Goal: Information Seeking & Learning: Learn about a topic

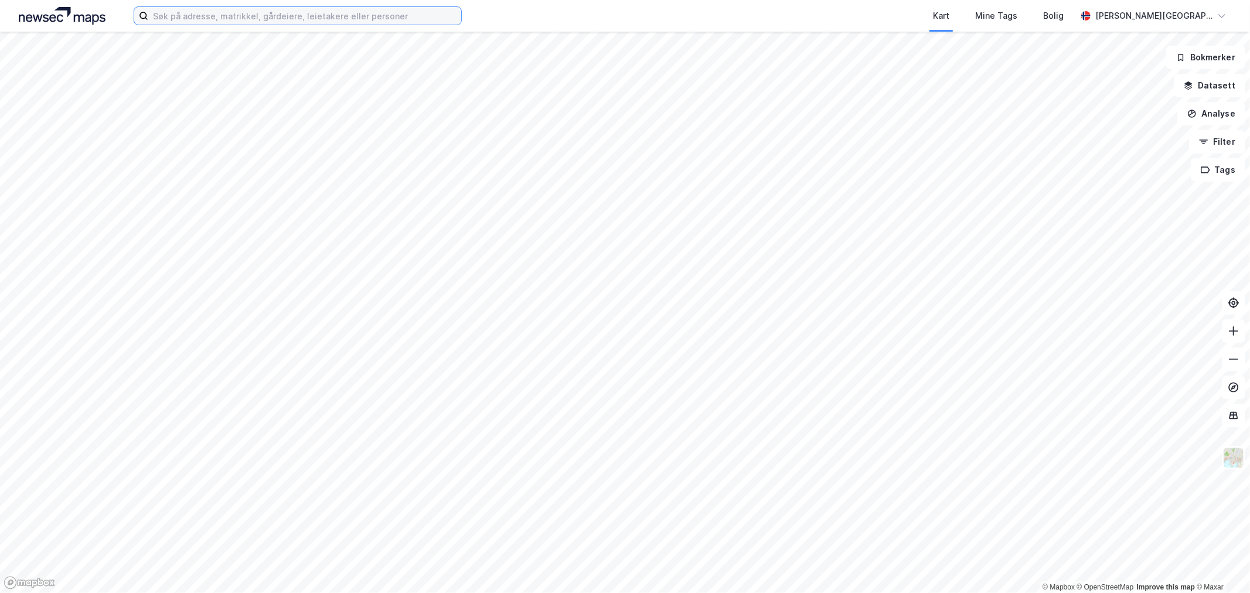
click at [373, 16] on input at bounding box center [304, 16] width 313 height 18
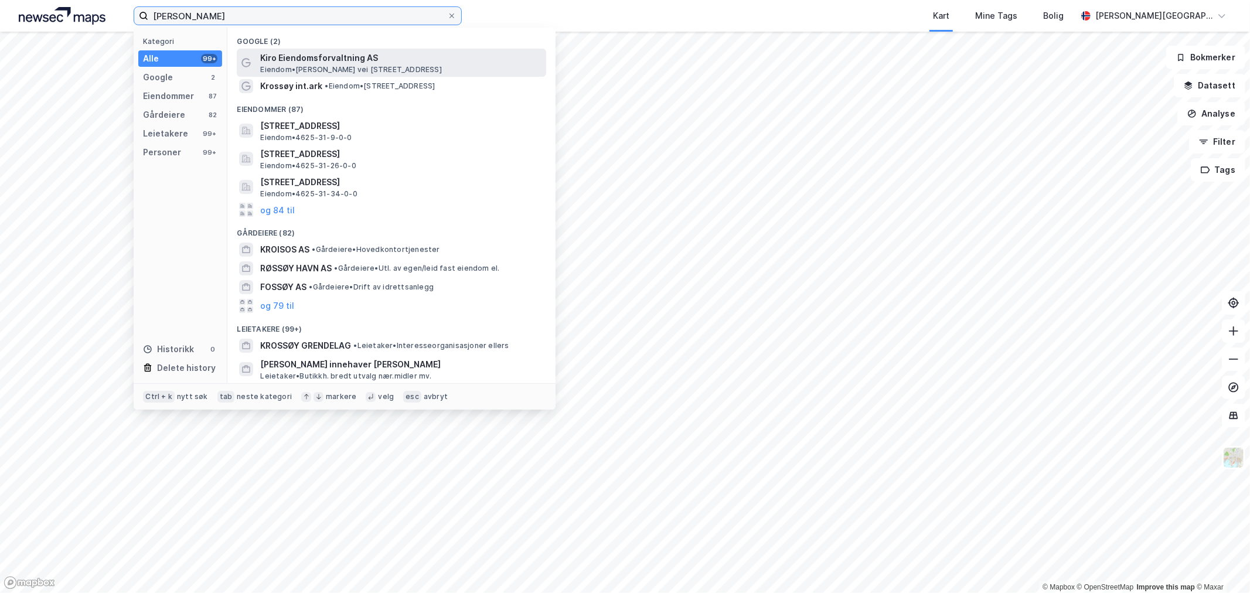
type input "kim krossøy"
click at [347, 59] on span "Kiro Eiendomsforvaltning AS" at bounding box center [400, 58] width 281 height 14
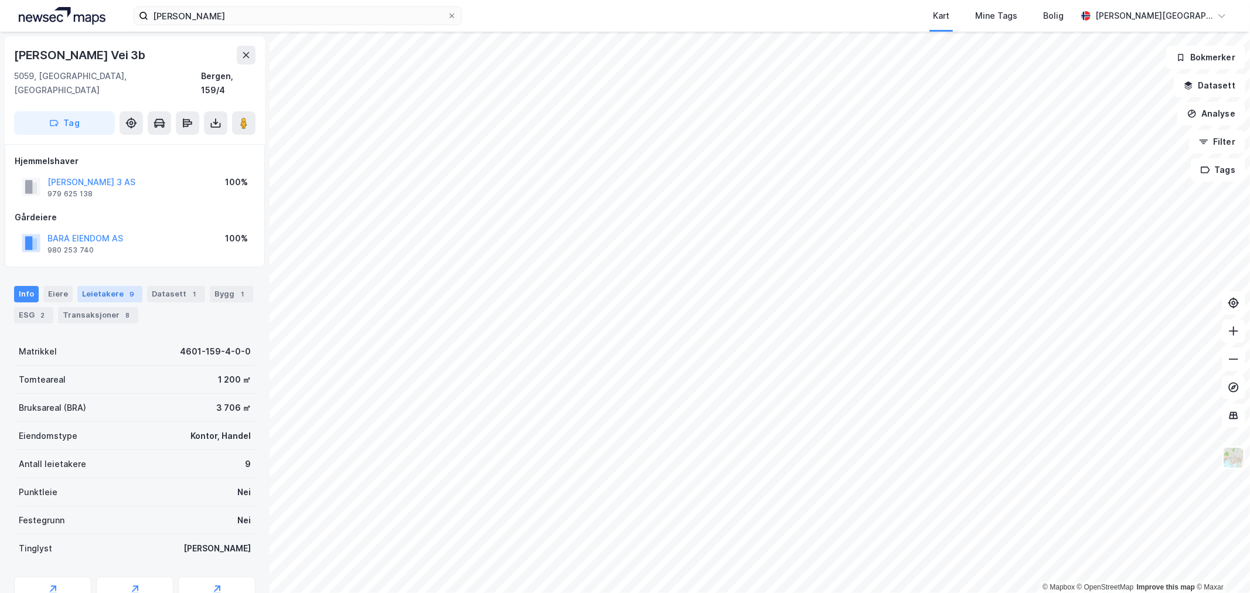
click at [112, 286] on div "Leietakere 9" at bounding box center [109, 294] width 65 height 16
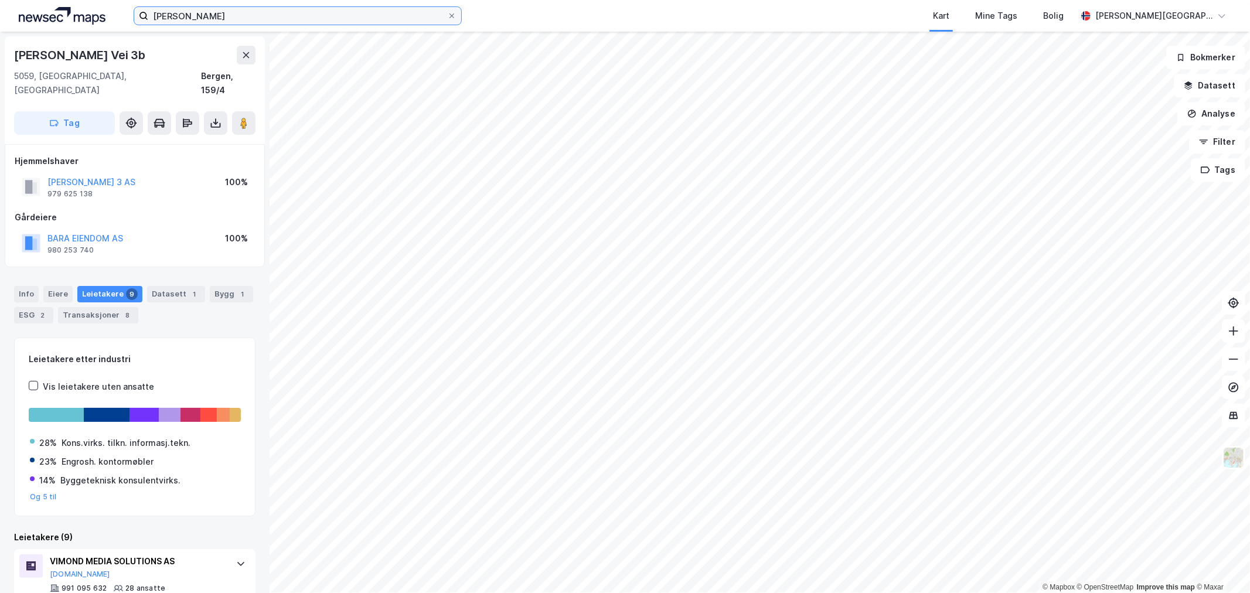
click at [234, 16] on input "kim krossøy" at bounding box center [297, 16] width 299 height 18
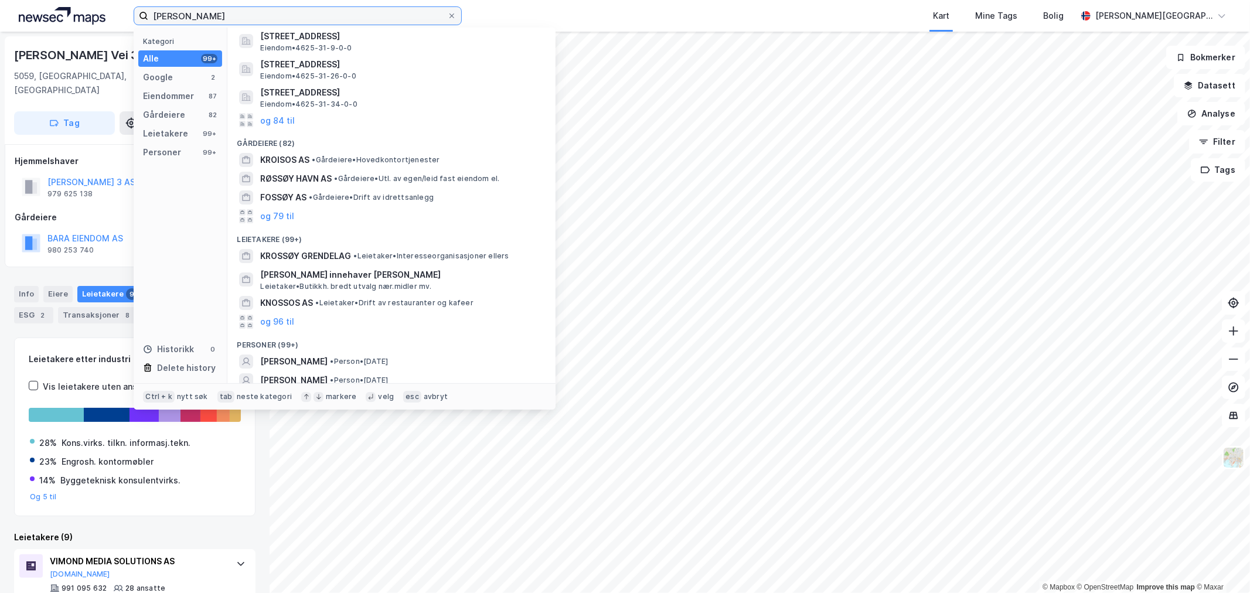
scroll to position [132, 0]
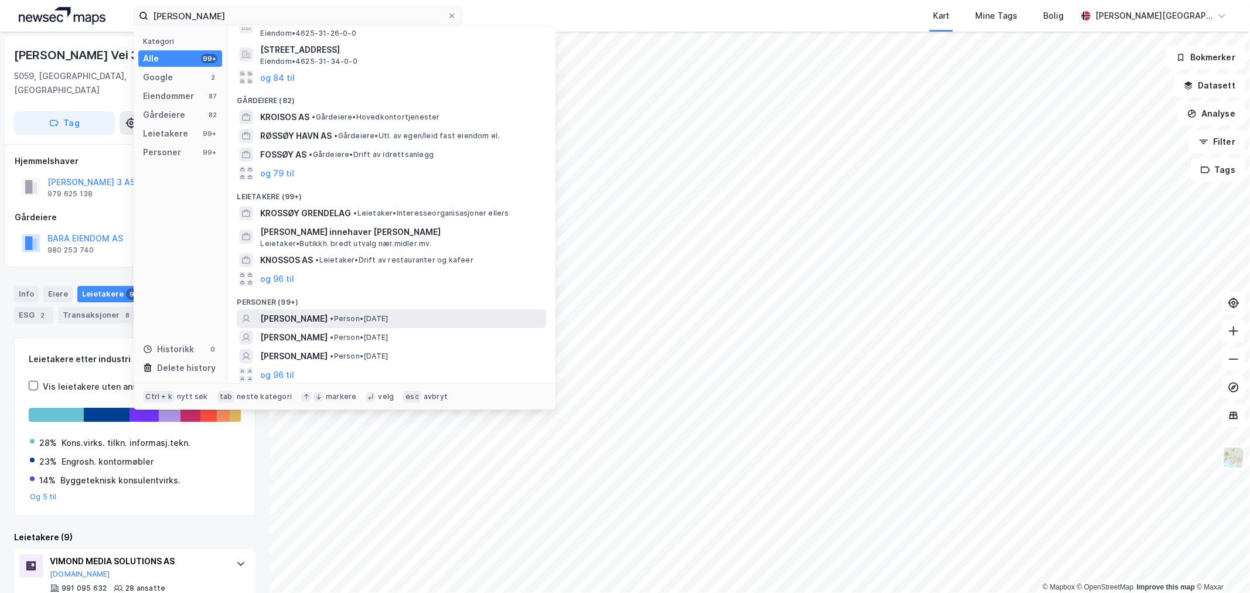
click at [328, 315] on span "[PERSON_NAME]" at bounding box center [293, 319] width 67 height 14
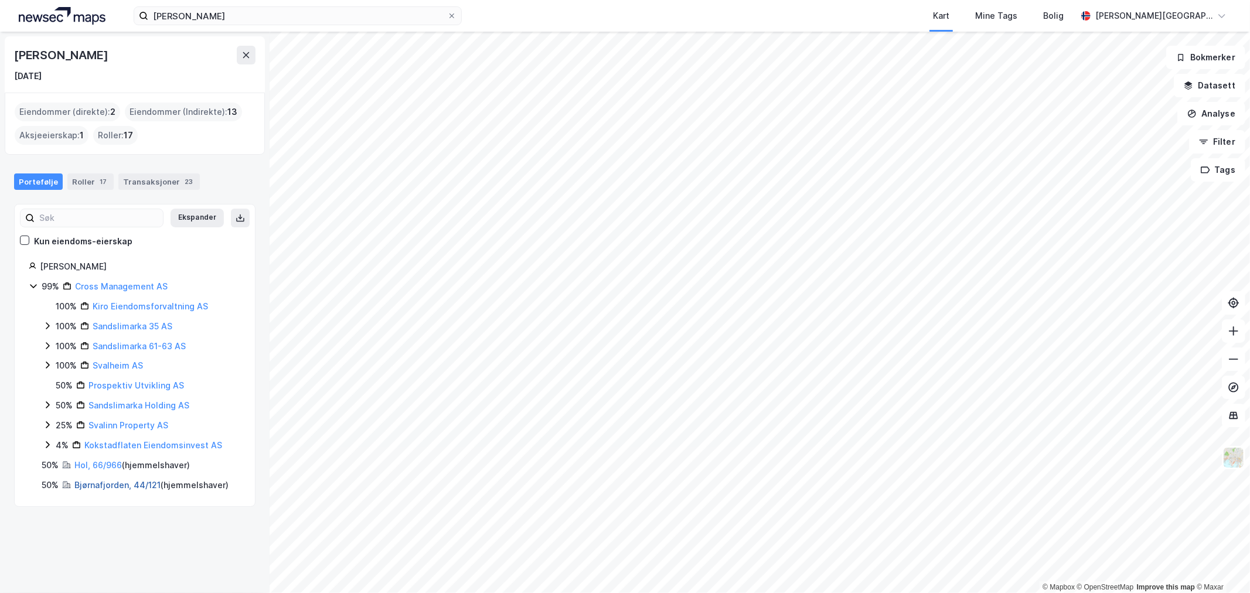
click at [114, 484] on link "Bjørnafjorden, 44/121" at bounding box center [117, 485] width 86 height 10
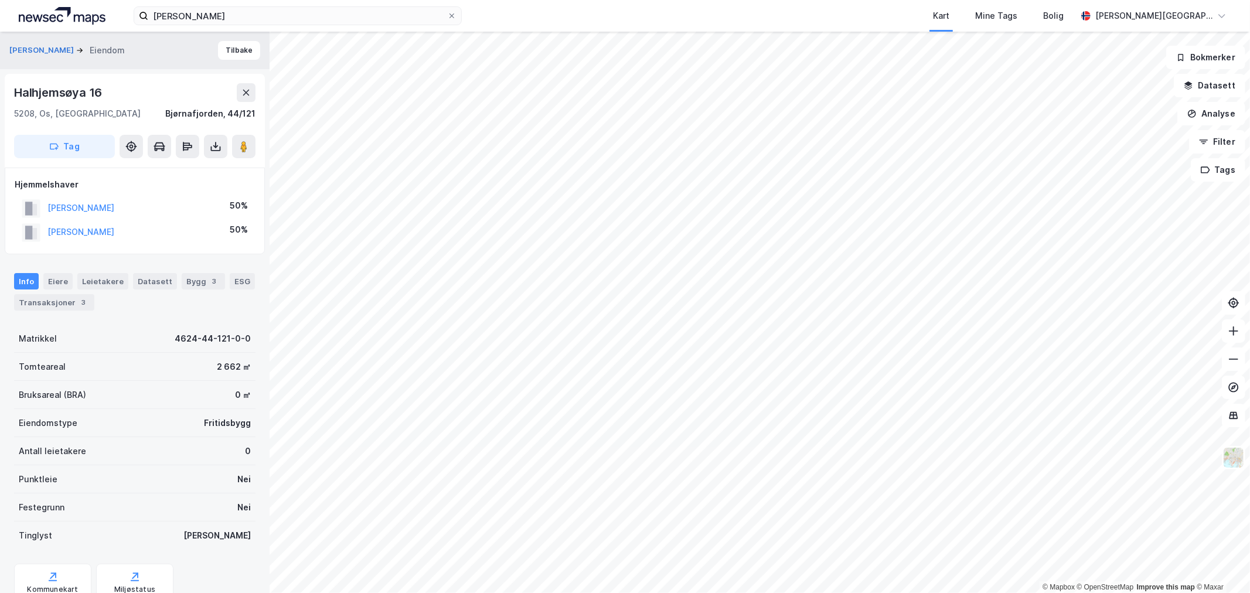
scroll to position [11, 0]
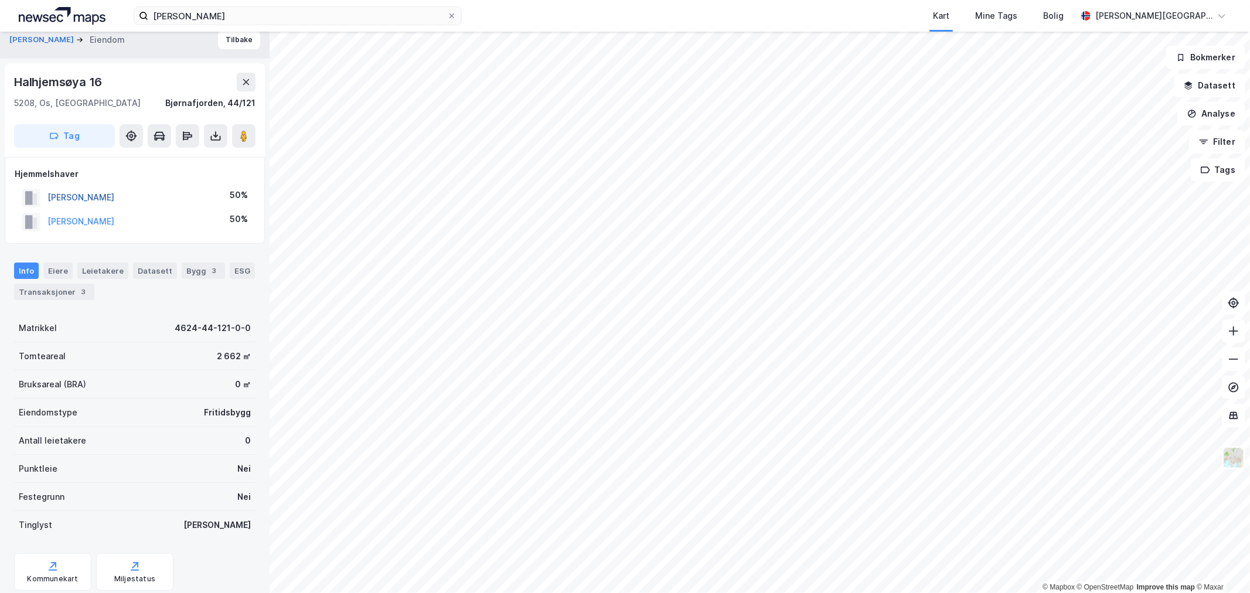
click at [0, 0] on button "KROSSØY KIM ANDRE ELTVIK" at bounding box center [0, 0] width 0 height 0
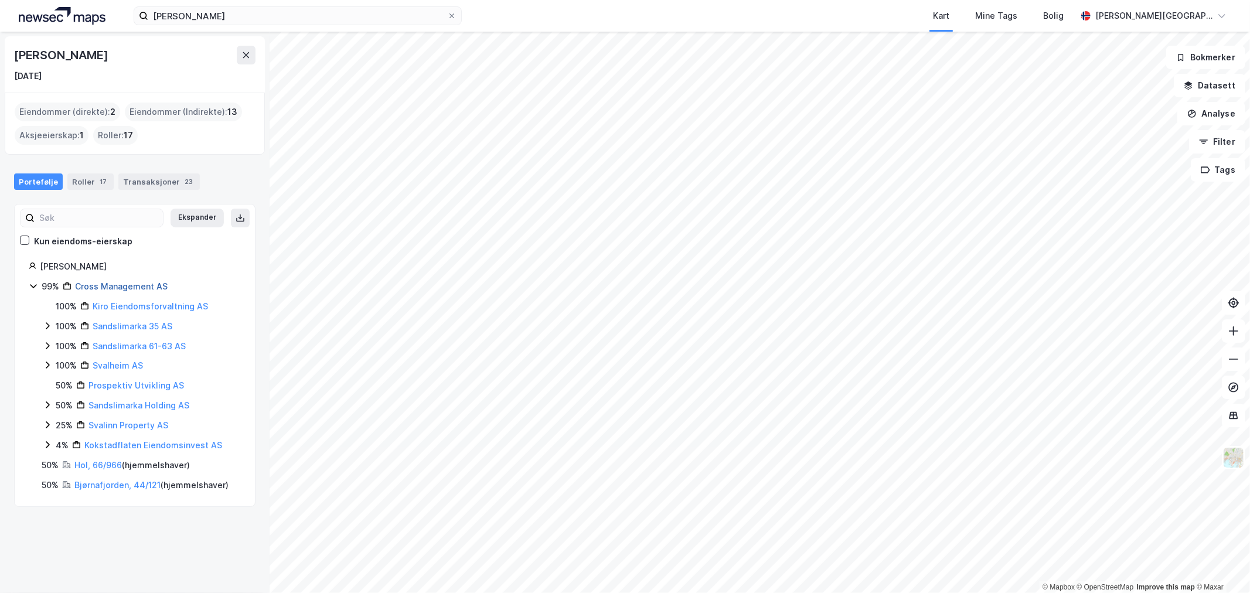
click at [114, 288] on link "Cross Management AS" at bounding box center [121, 286] width 93 height 10
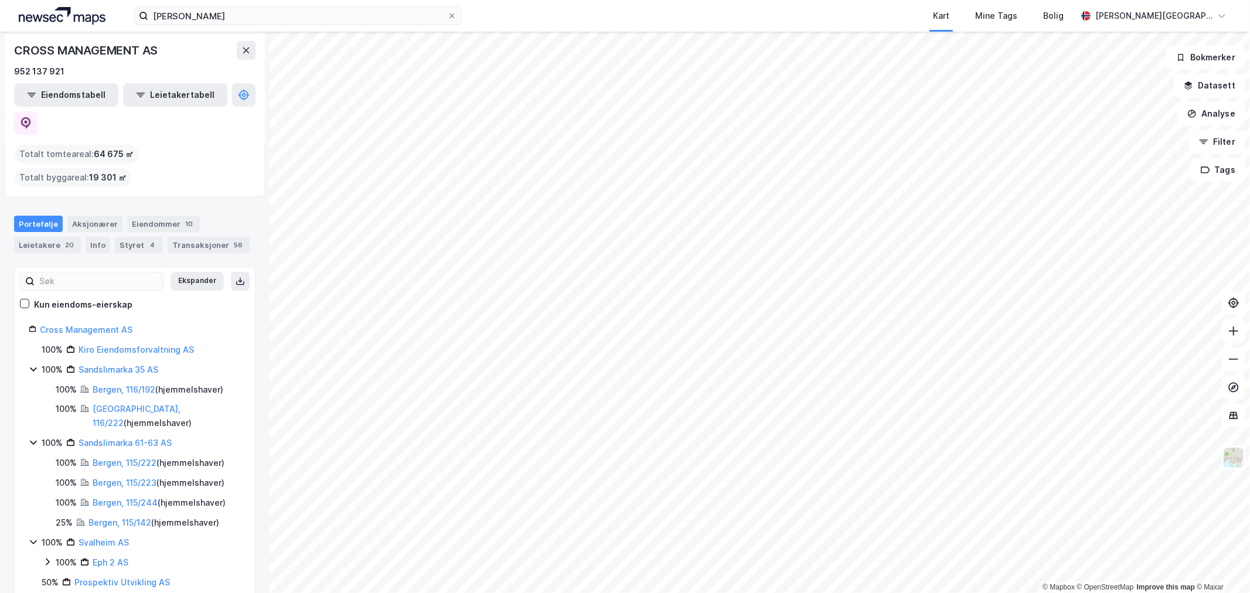
scroll to position [188, 0]
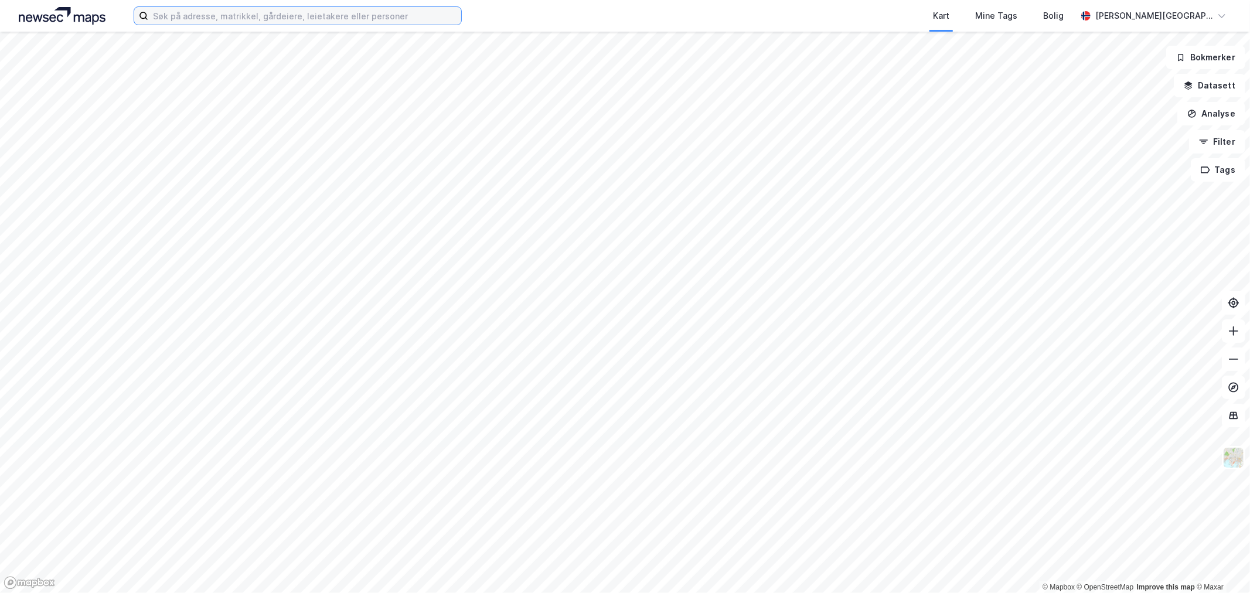
click at [404, 22] on input at bounding box center [304, 16] width 313 height 18
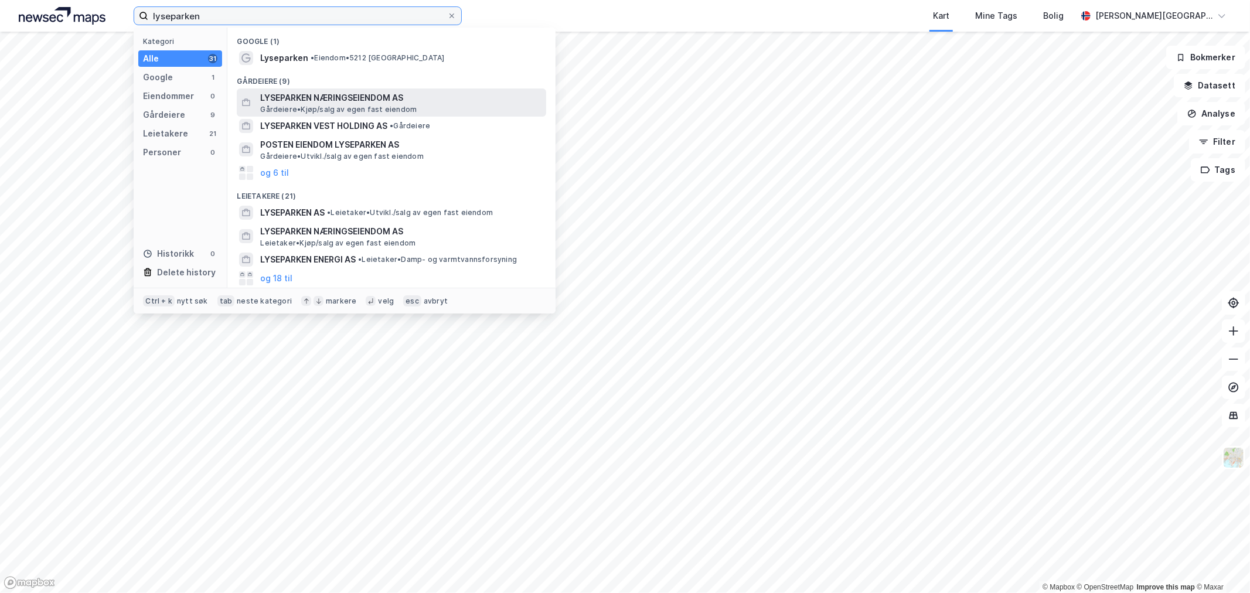
type input "lyseparken"
click at [372, 93] on span "LYSEPARKEN NÆRINGSEIENDOM AS" at bounding box center [400, 98] width 281 height 14
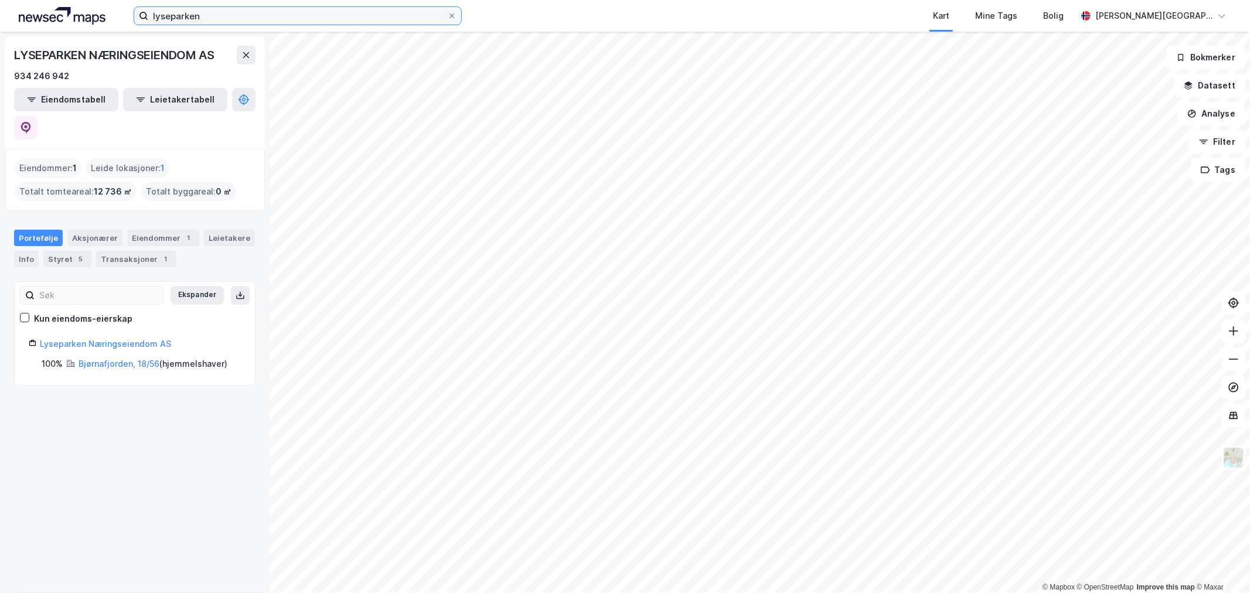
click at [244, 22] on input "lyseparken" at bounding box center [297, 16] width 299 height 18
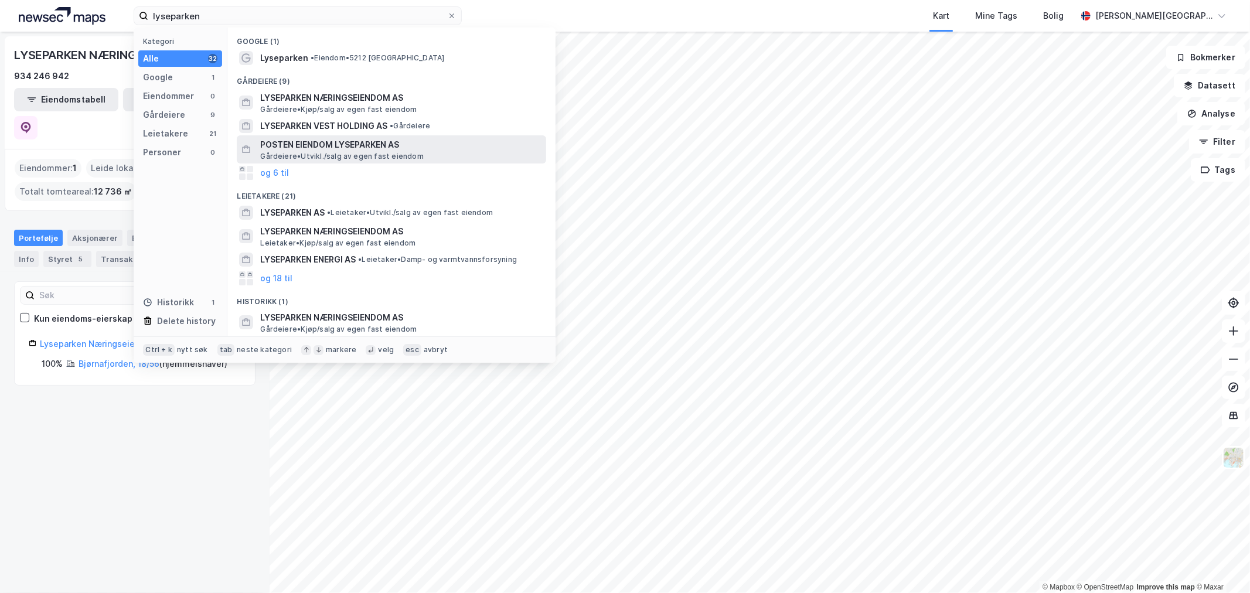
click at [340, 138] on span "POSTEN EIENDOM LYSEPARKEN AS" at bounding box center [400, 145] width 281 height 14
